Goal: Task Accomplishment & Management: Manage account settings

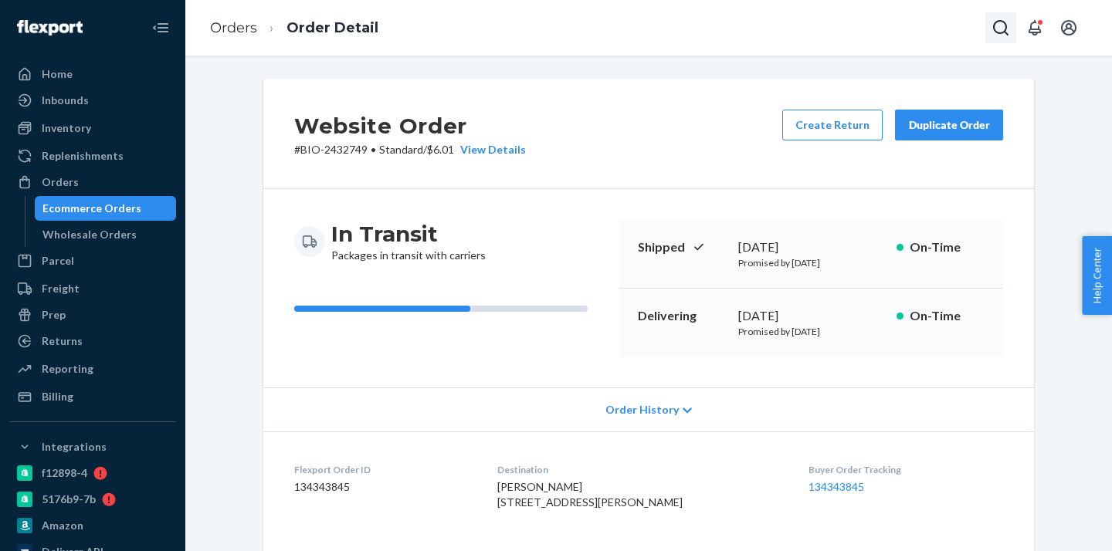
scroll to position [503, 0]
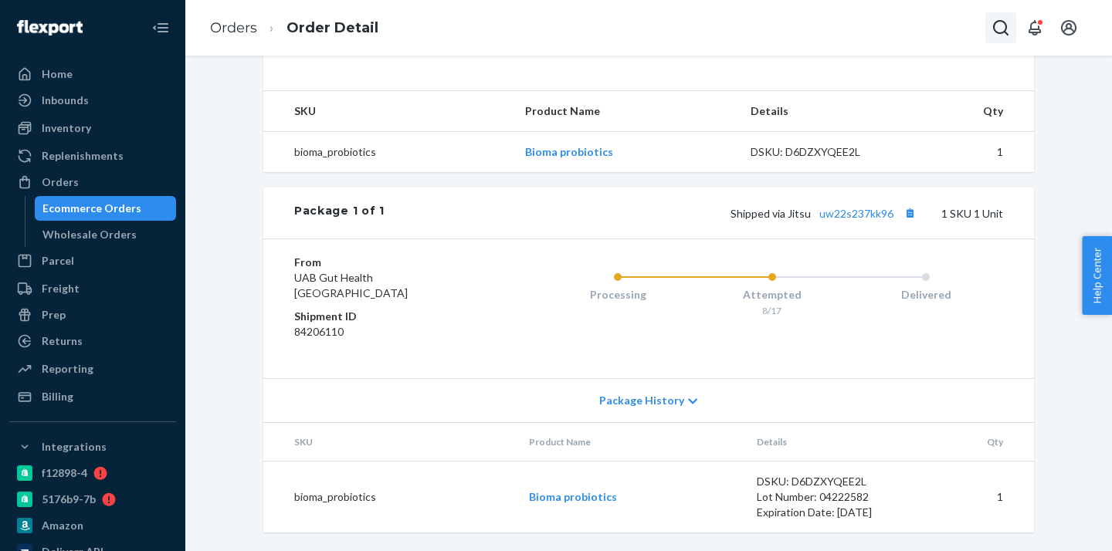
click at [1002, 32] on icon "Open Search Box" at bounding box center [1000, 27] width 15 height 15
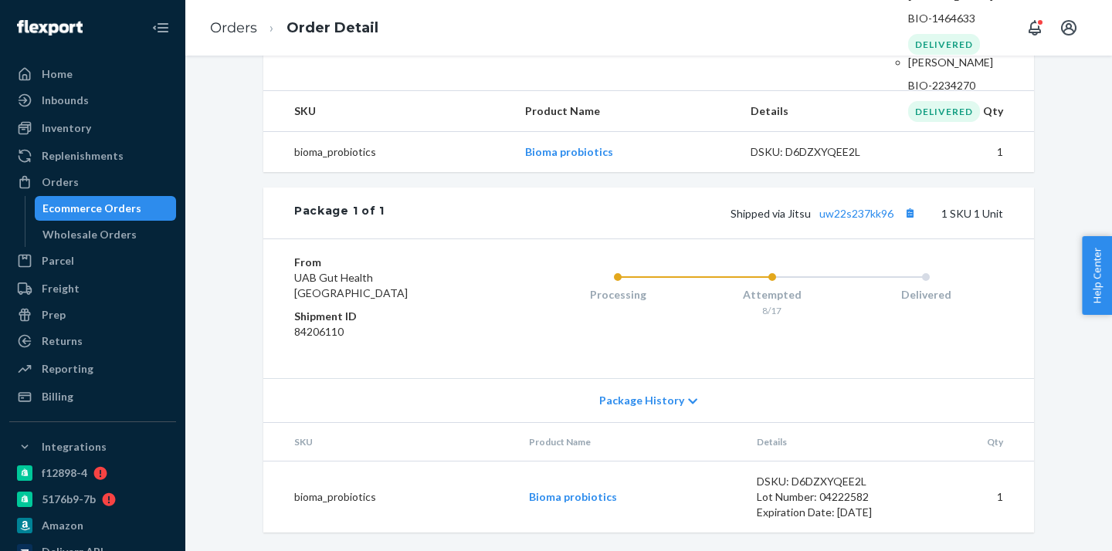
type input "barbara florentine"
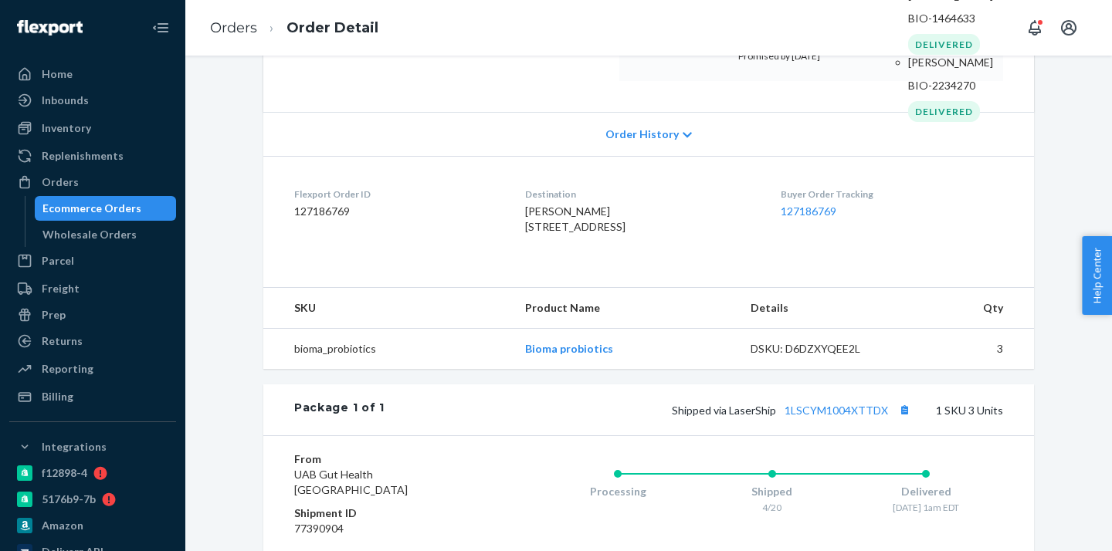
scroll to position [290, 0]
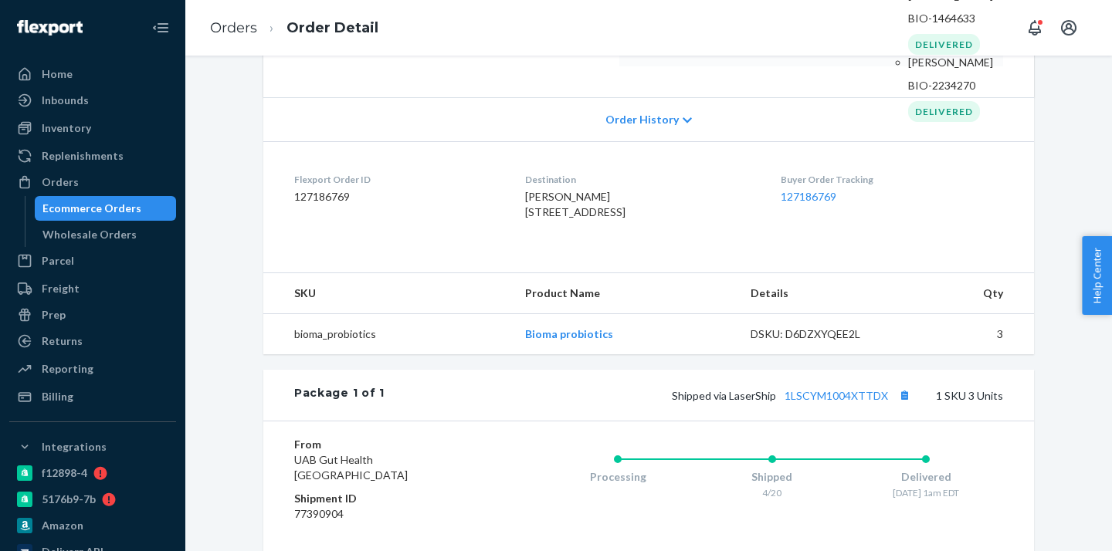
click at [908, 70] on p "Barbara Florentine" at bounding box center [962, 62] width 108 height 15
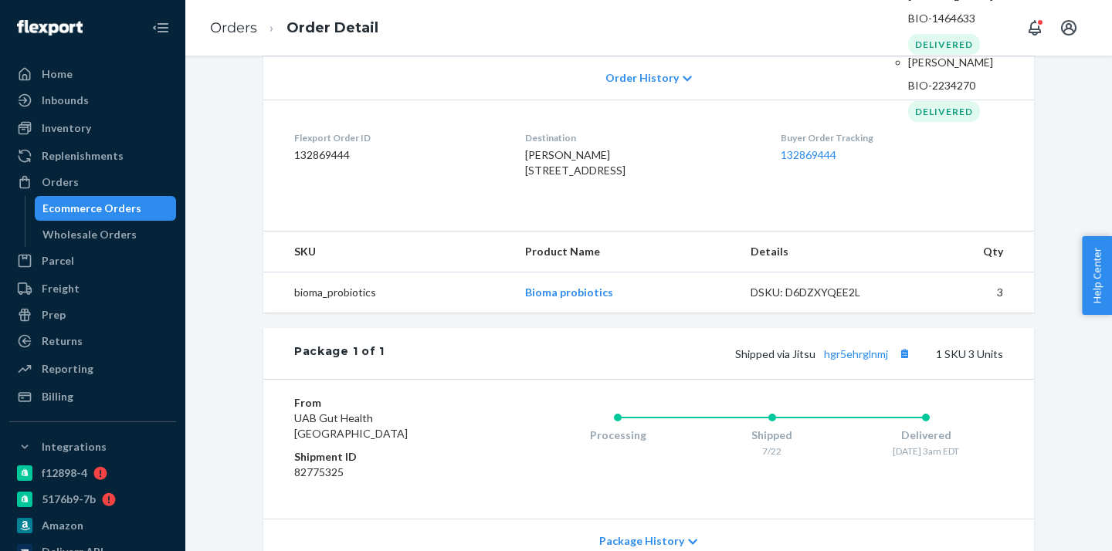
scroll to position [364, 0]
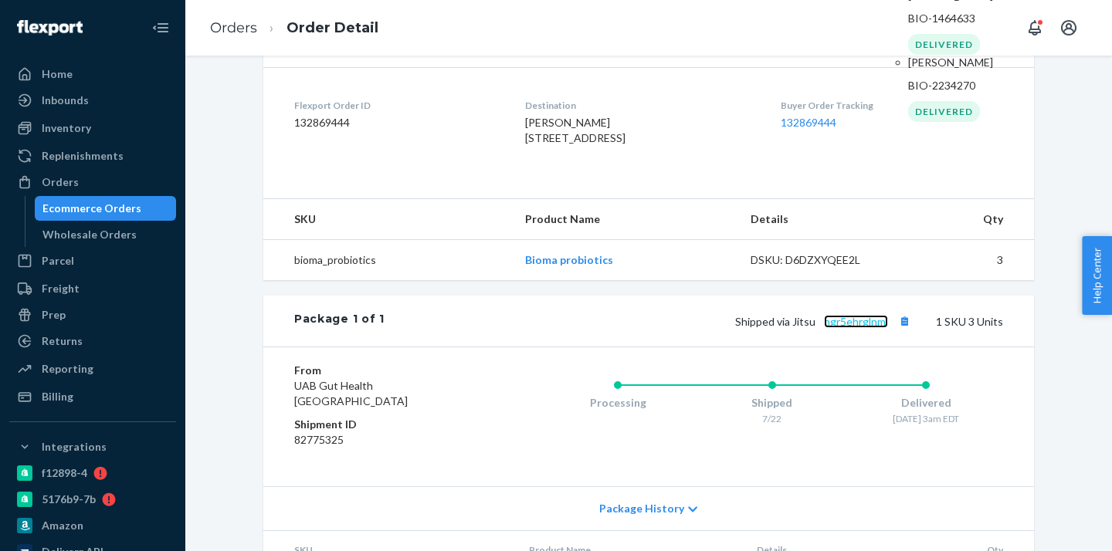
click at [853, 328] on link "hgr5ehrglnmj" at bounding box center [856, 321] width 64 height 13
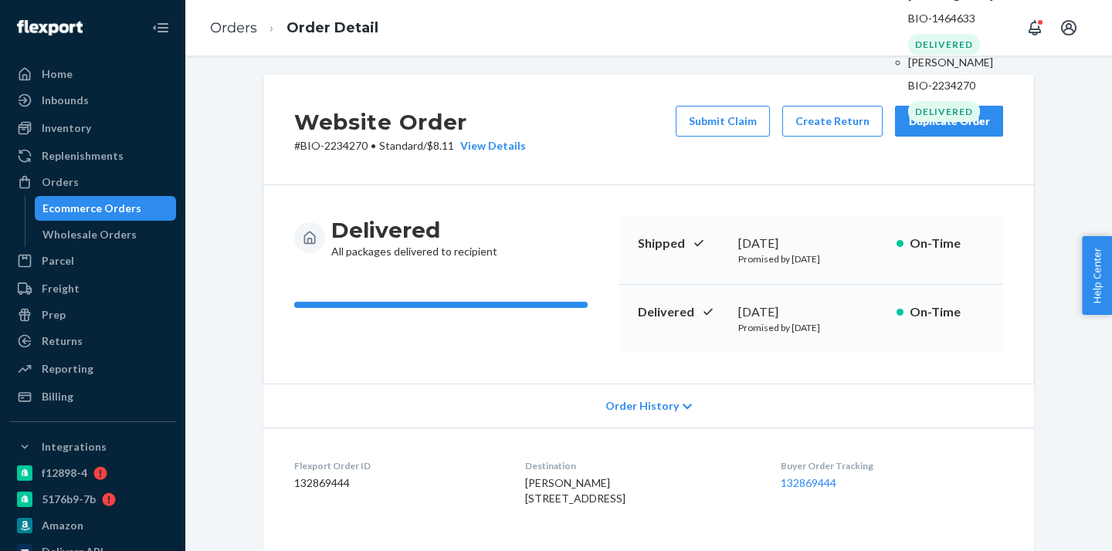
scroll to position [0, 0]
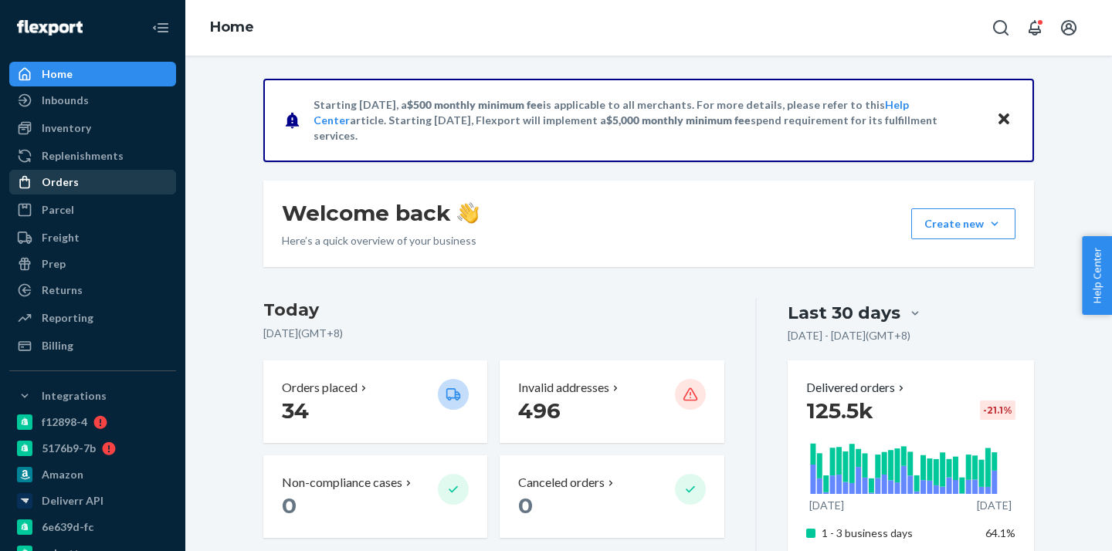
click at [59, 176] on div "Orders" at bounding box center [60, 181] width 37 height 15
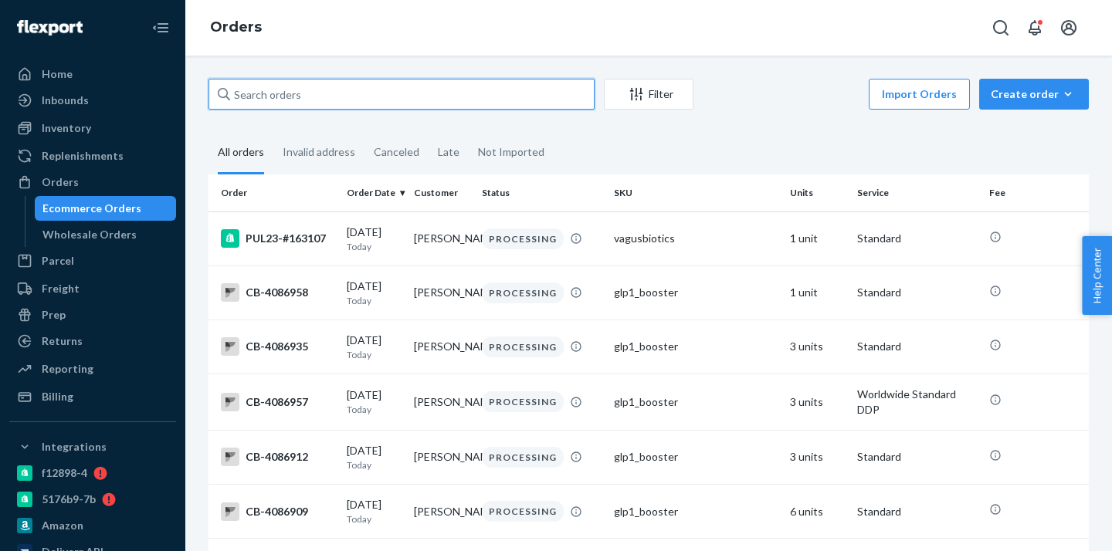
click at [330, 99] on input "text" at bounding box center [401, 94] width 386 height 31
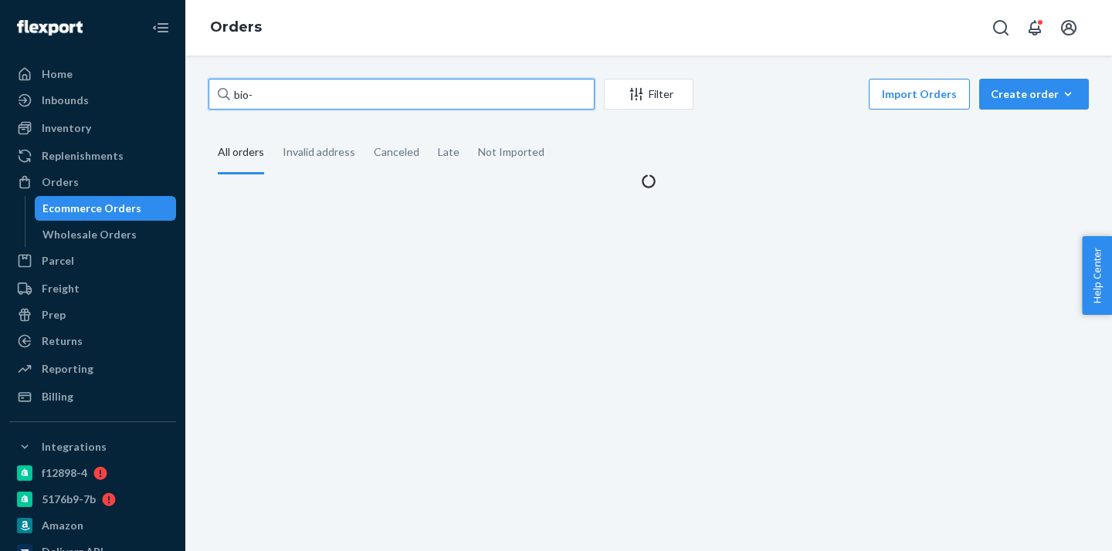
paste input "2447549"
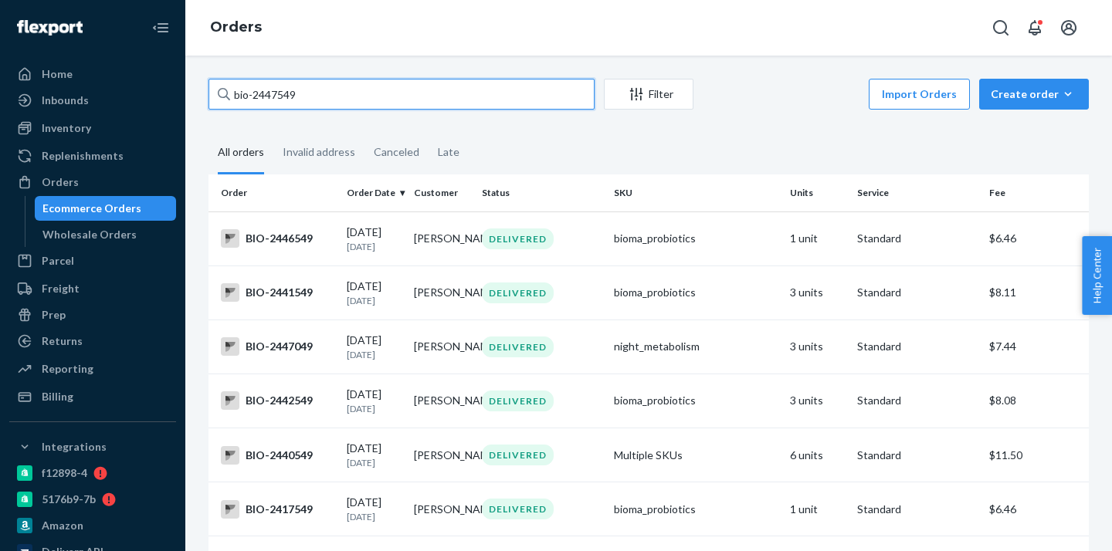
click at [275, 95] on input "bio-2447549" at bounding box center [401, 94] width 386 height 31
paste input "61"
click at [269, 87] on input "bio-2447561" at bounding box center [401, 94] width 386 height 31
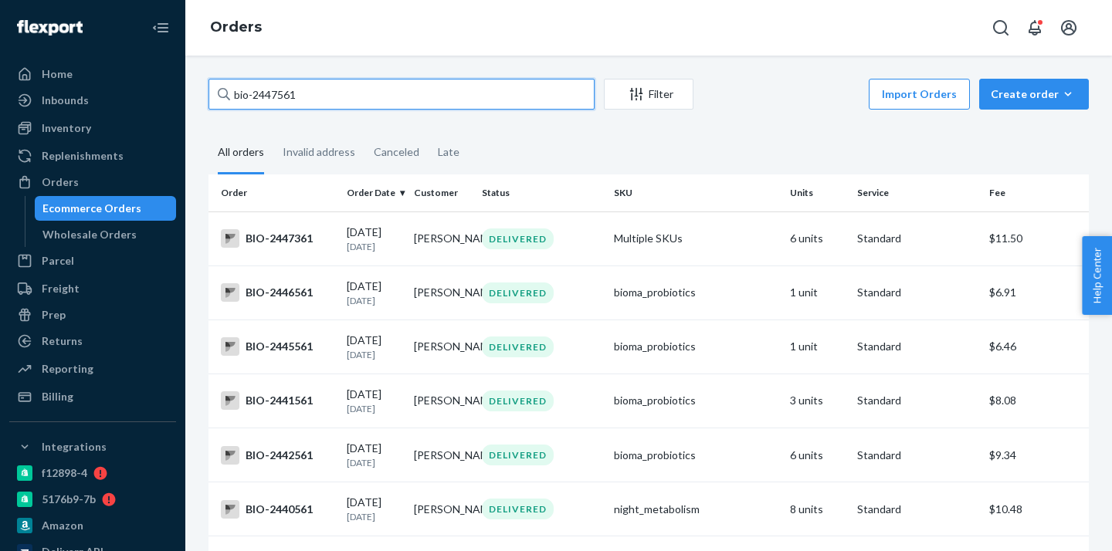
click at [273, 97] on input "bio-2447561" at bounding box center [401, 94] width 386 height 31
paste input "9"
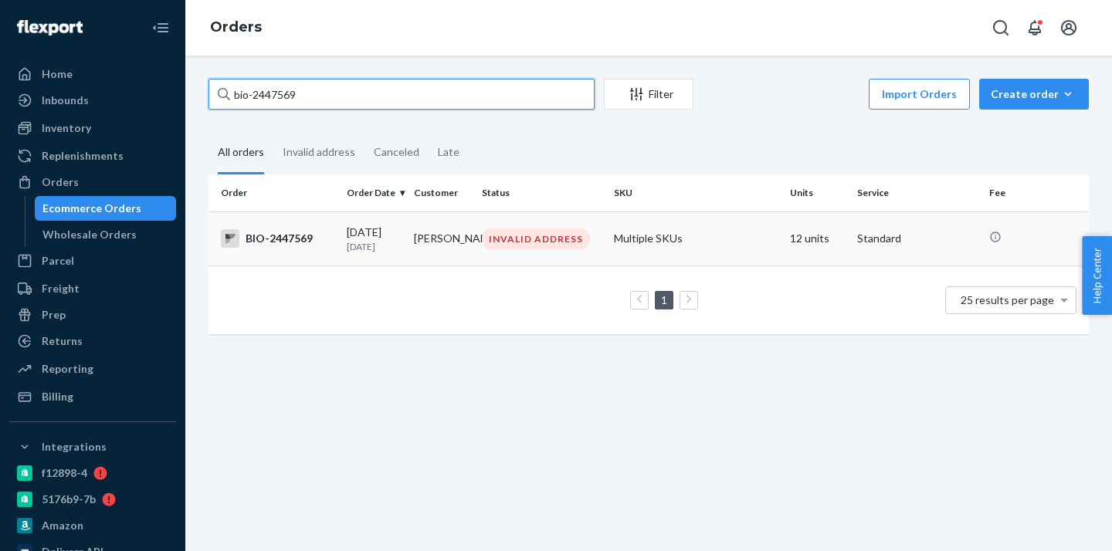
type input "bio-2447569"
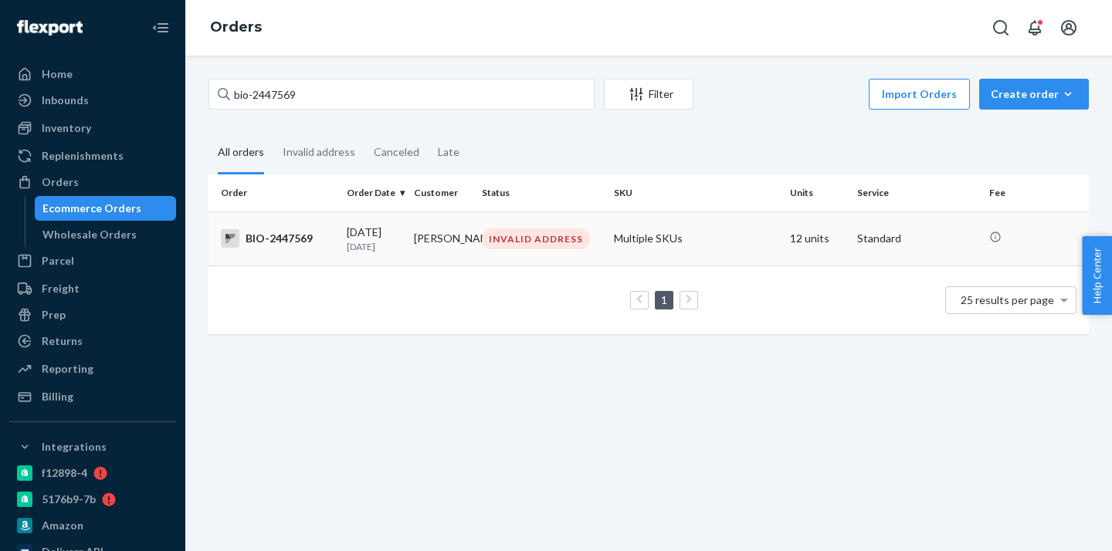
click at [407, 239] on td "[DATE] [DATE]" at bounding box center [374, 239] width 67 height 54
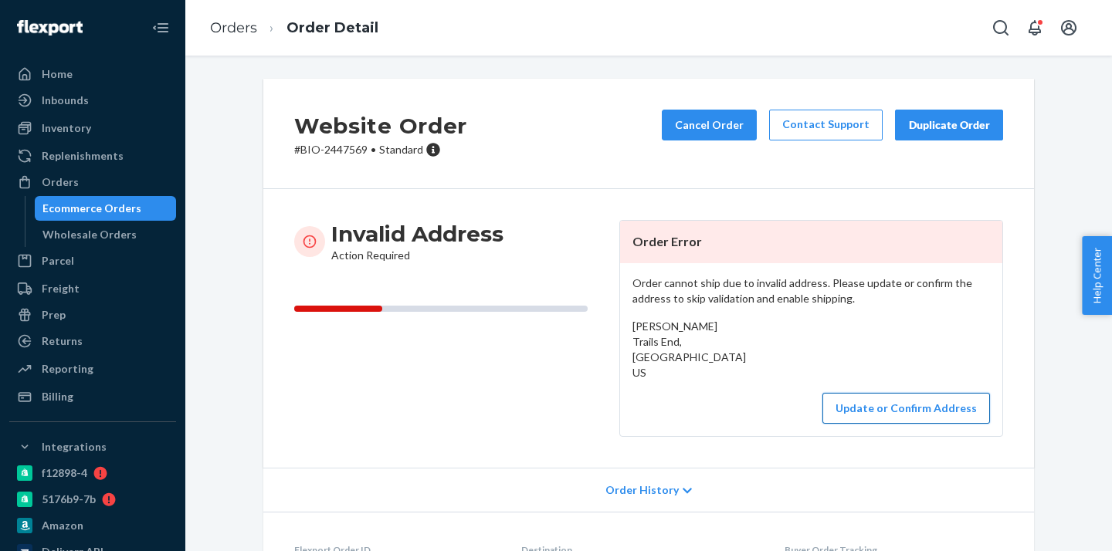
click at [861, 404] on button "Update or Confirm Address" at bounding box center [906, 408] width 168 height 31
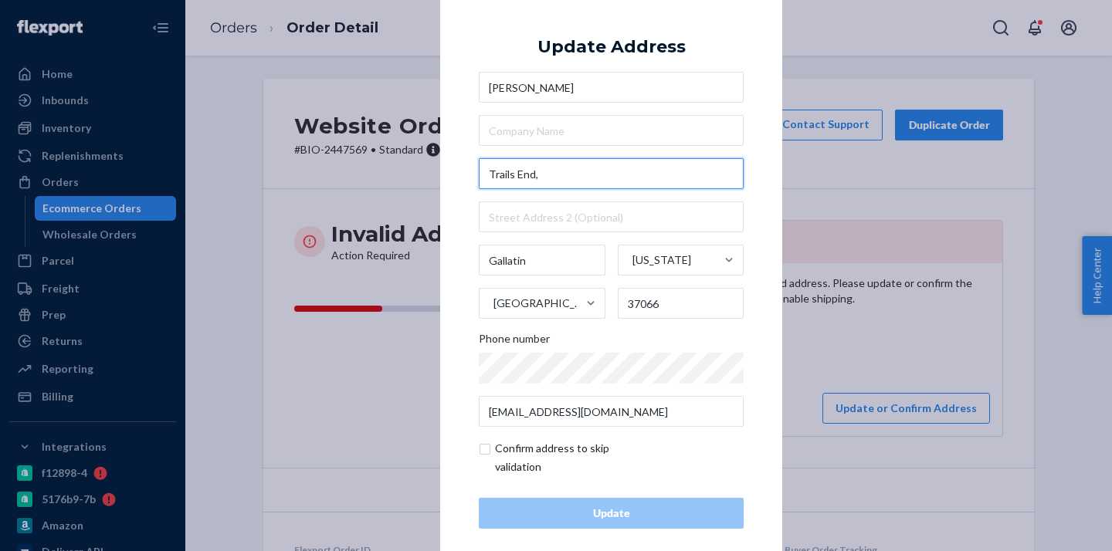
drag, startPoint x: 559, startPoint y: 174, endPoint x: 476, endPoint y: 174, distance: 82.6
click at [476, 174] on div "× Update Address [PERSON_NAME] [GEOGRAPHIC_DATA][US_STATE] Phone number [EMAIL_…" at bounding box center [611, 276] width 342 height 584
paste input "1001 Trails End"
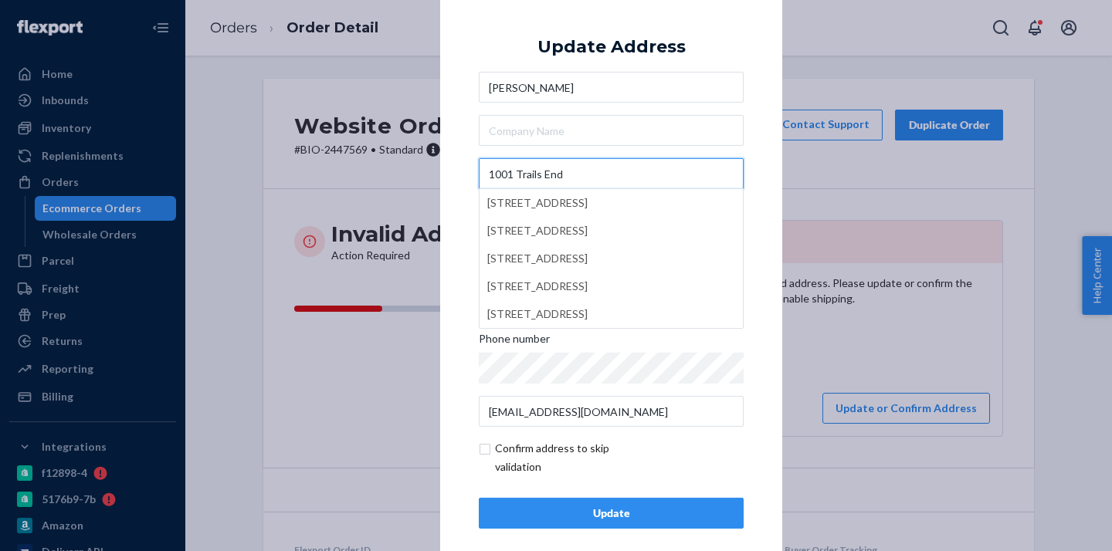
type input "1001 Trails End"
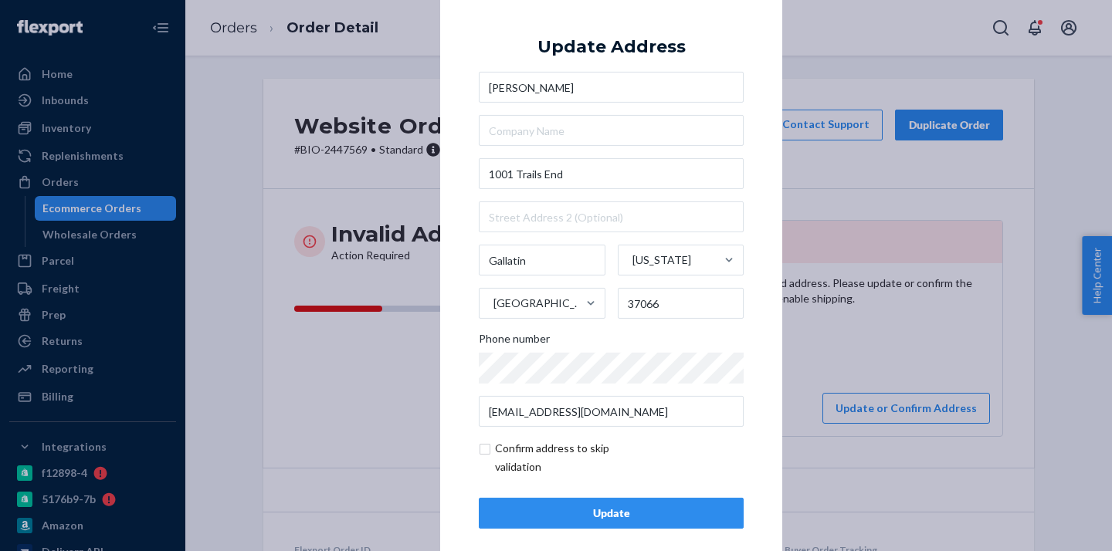
click at [637, 513] on div "Update" at bounding box center [611, 513] width 239 height 15
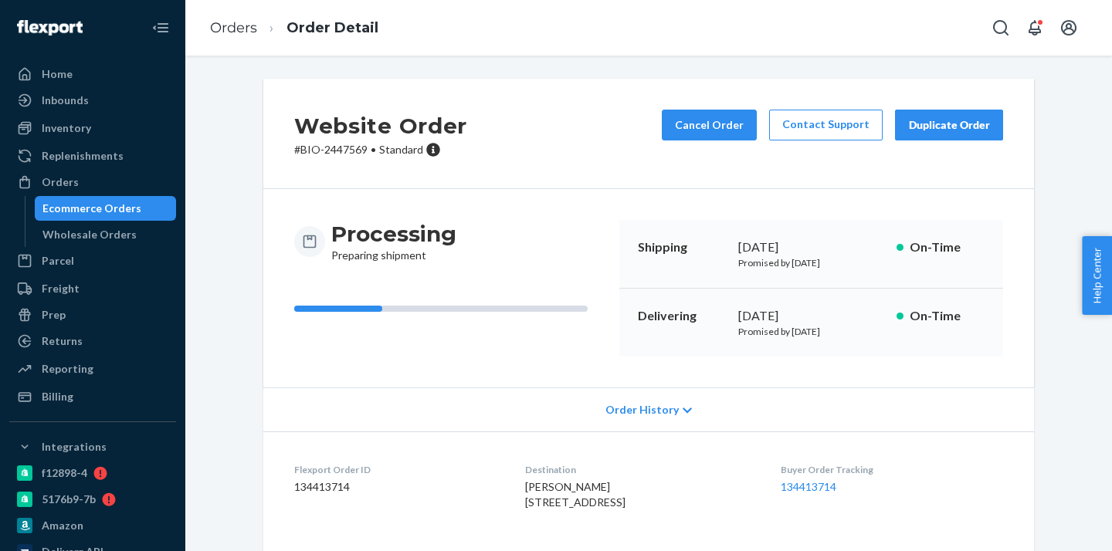
click at [144, 212] on div "Ecommerce Orders" at bounding box center [105, 209] width 139 height 22
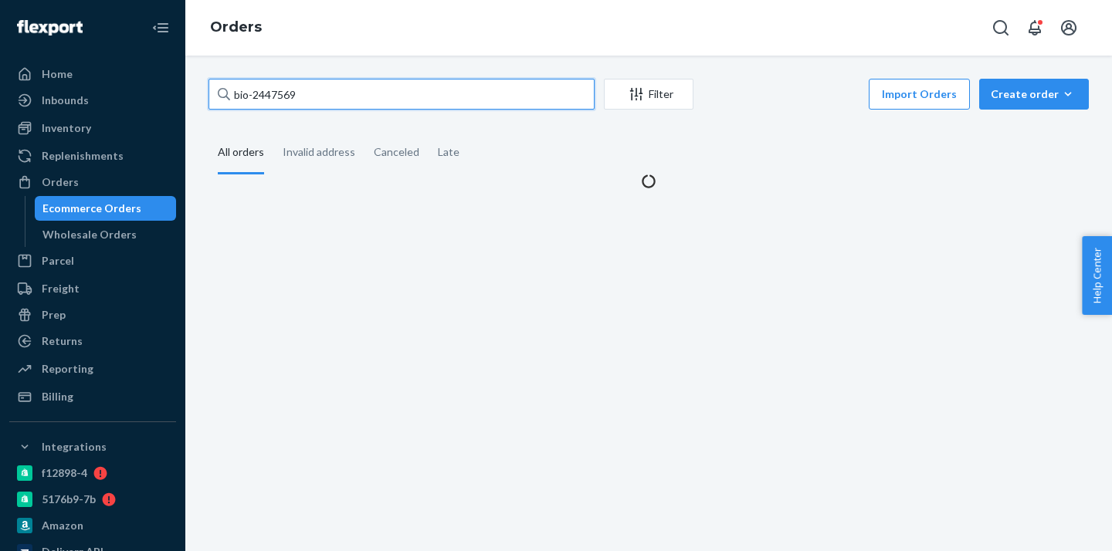
click at [281, 94] on input "bio-2447569" at bounding box center [401, 94] width 386 height 31
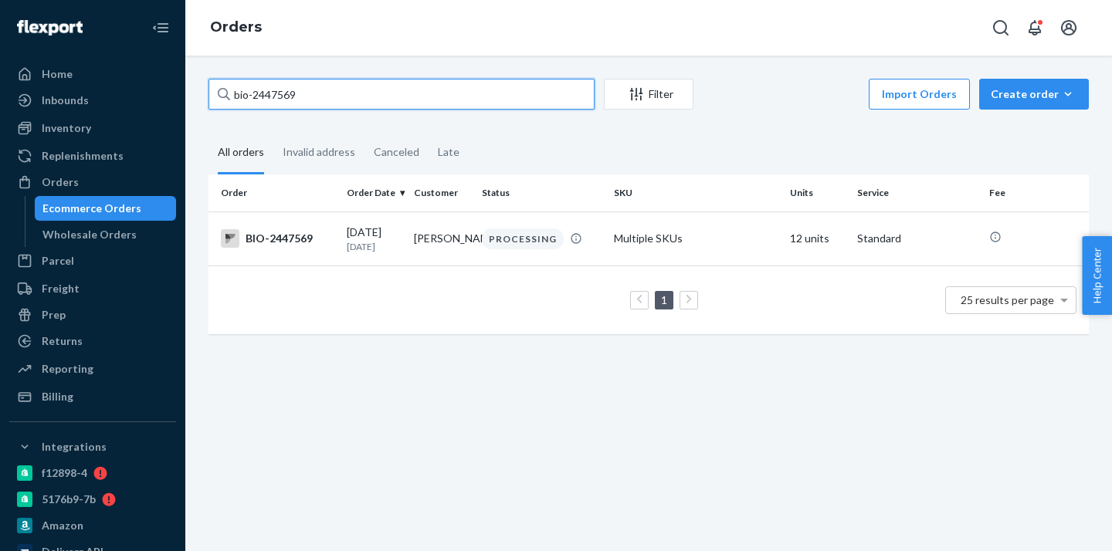
paste input "513155"
type input "bio-2513155"
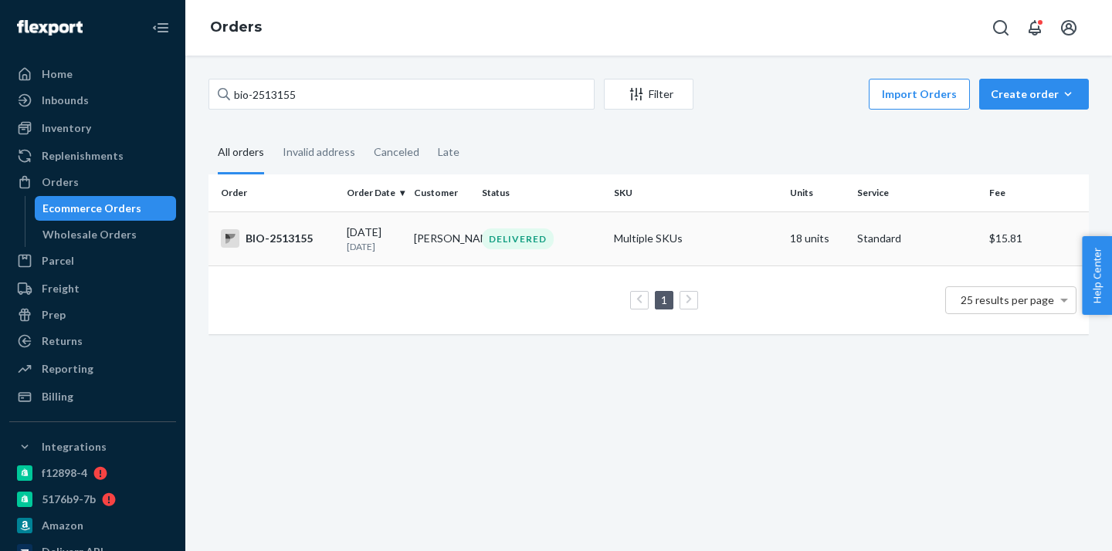
click at [426, 240] on td "[PERSON_NAME]" at bounding box center [441, 239] width 67 height 54
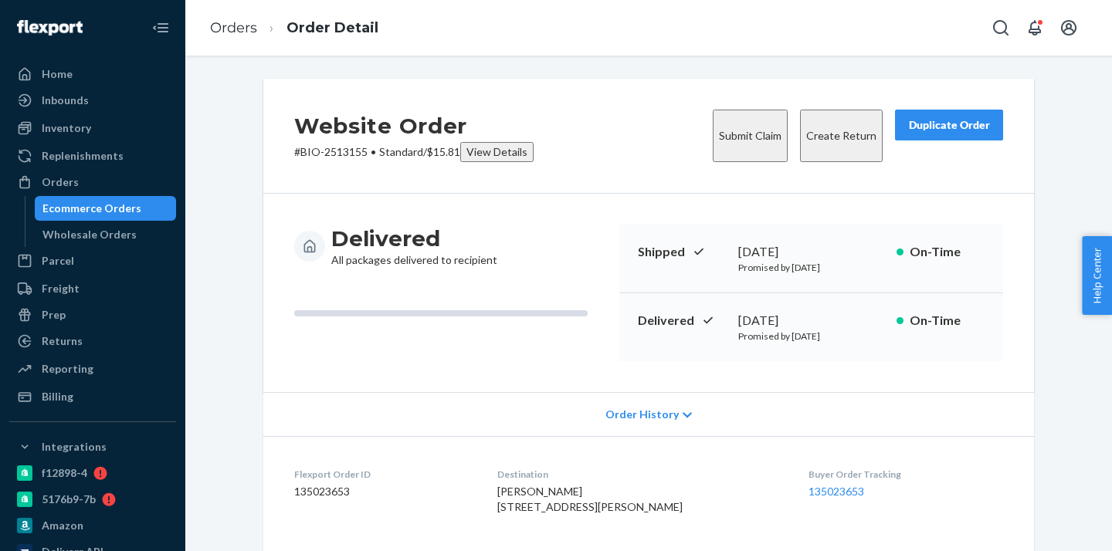
click at [836, 128] on button "Create Return" at bounding box center [841, 136] width 83 height 53
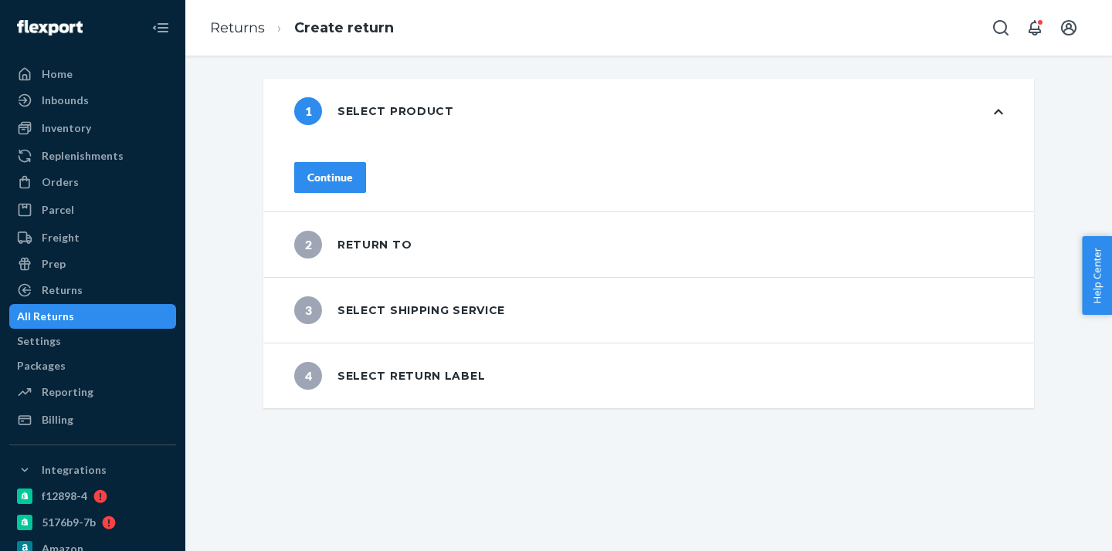
click at [353, 170] on div "Continue" at bounding box center [330, 177] width 46 height 15
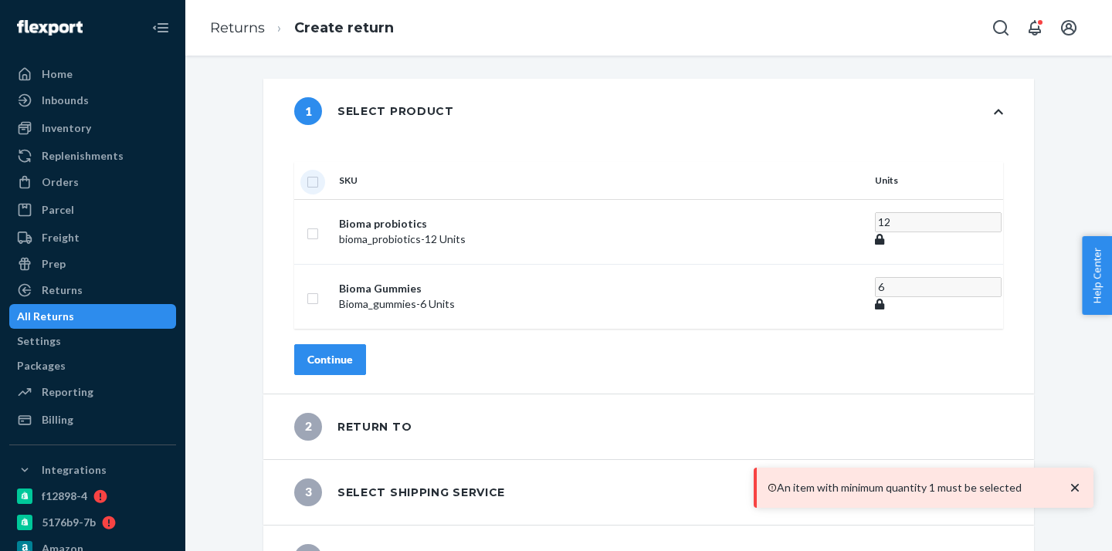
click at [319, 172] on input "checkbox" at bounding box center [313, 180] width 12 height 16
checkbox input "true"
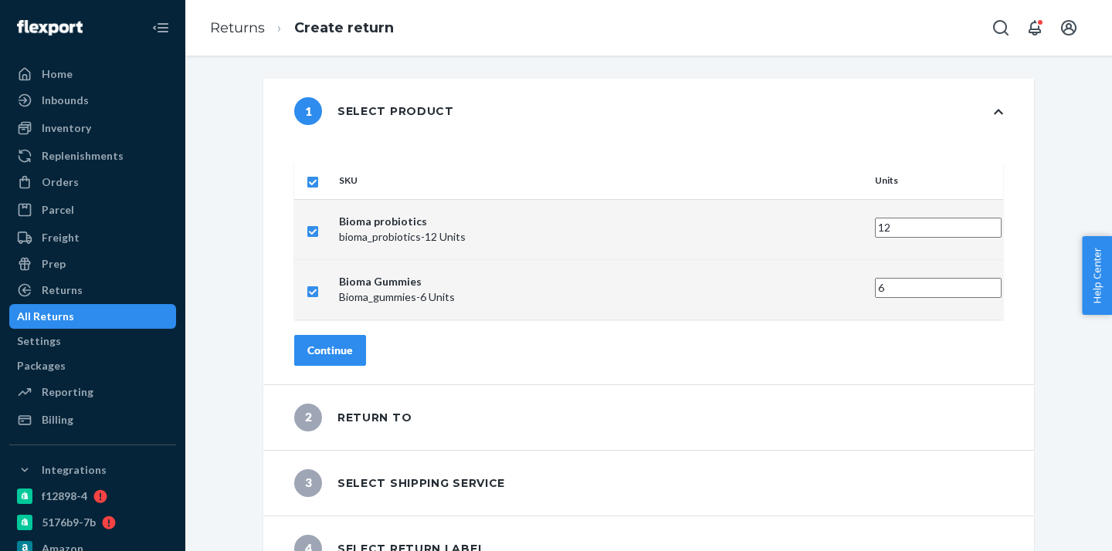
click at [353, 343] on div "Continue" at bounding box center [330, 350] width 46 height 15
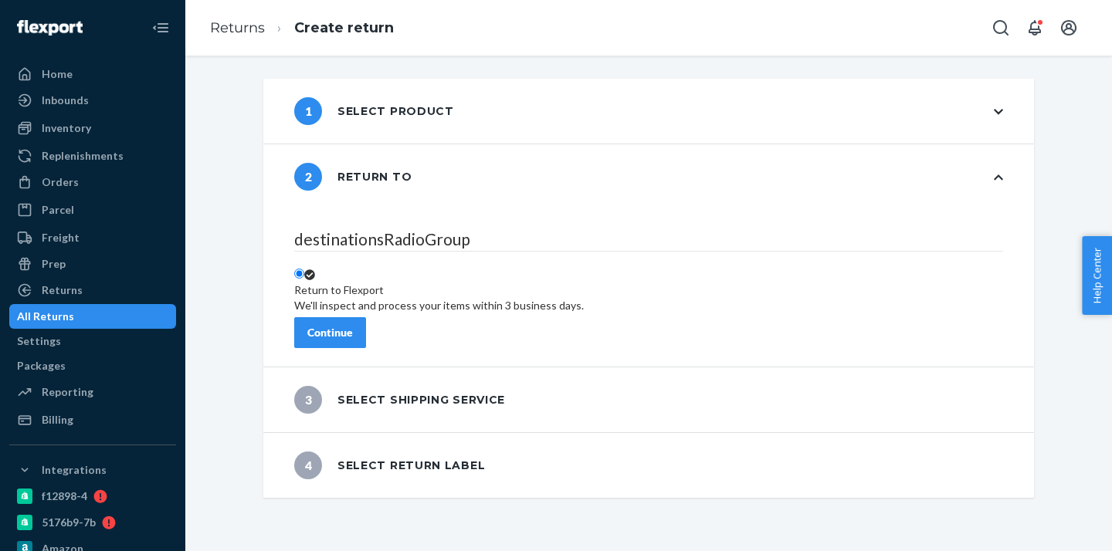
click at [353, 326] on div "Continue" at bounding box center [330, 332] width 46 height 15
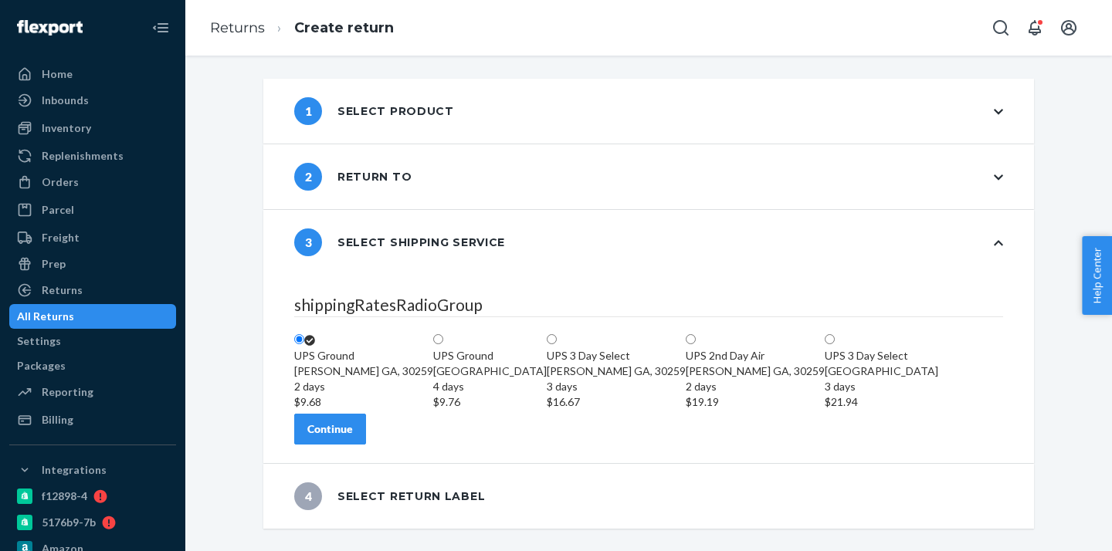
click at [353, 437] on div "Continue" at bounding box center [330, 429] width 46 height 15
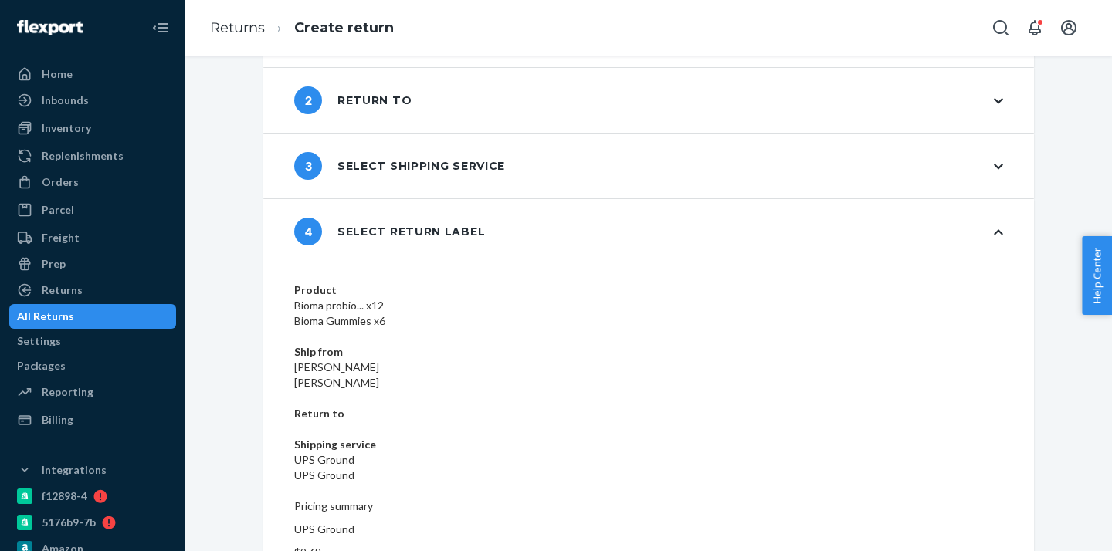
scroll to position [93, 0]
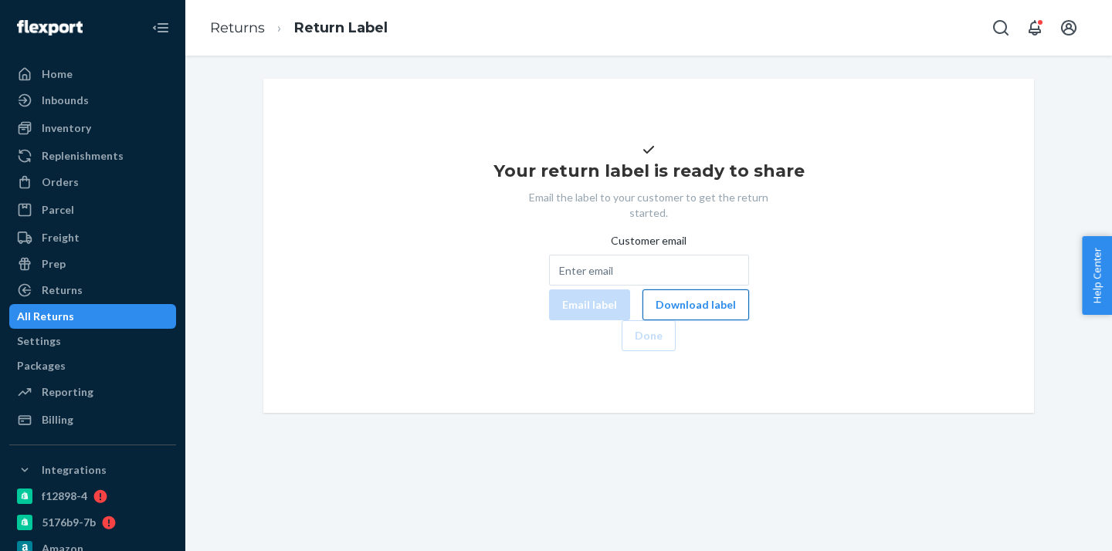
click at [647, 320] on button "Download label" at bounding box center [695, 305] width 107 height 31
